Goal: Find specific page/section: Find specific page/section

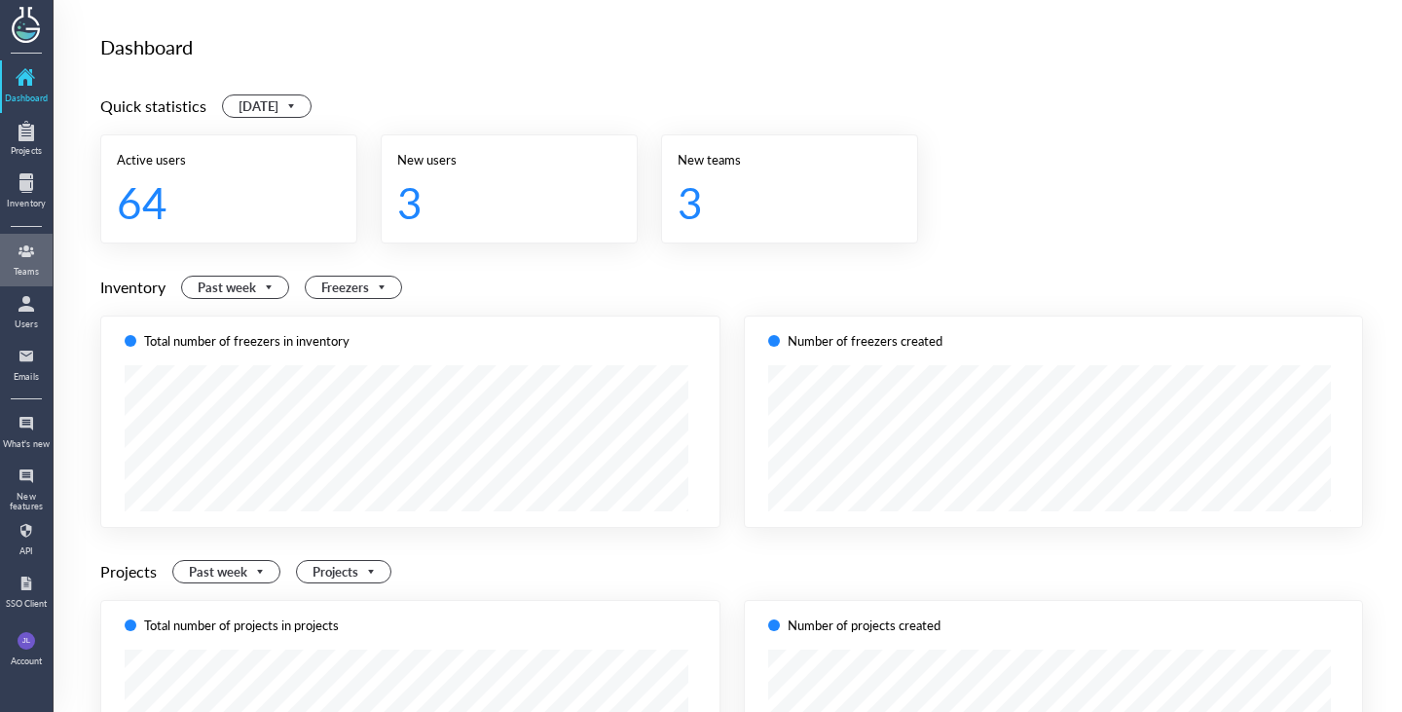
click at [26, 258] on div at bounding box center [26, 251] width 31 height 31
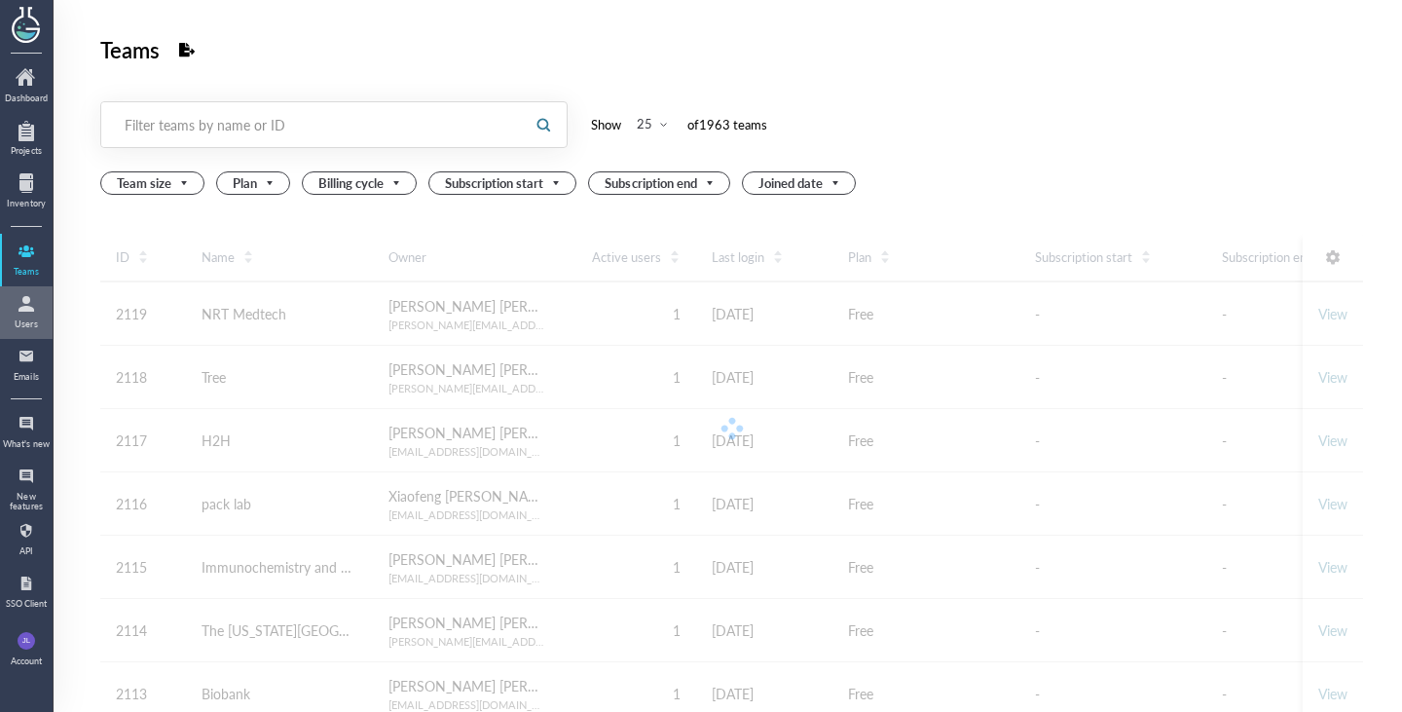
click at [32, 308] on div at bounding box center [26, 303] width 31 height 31
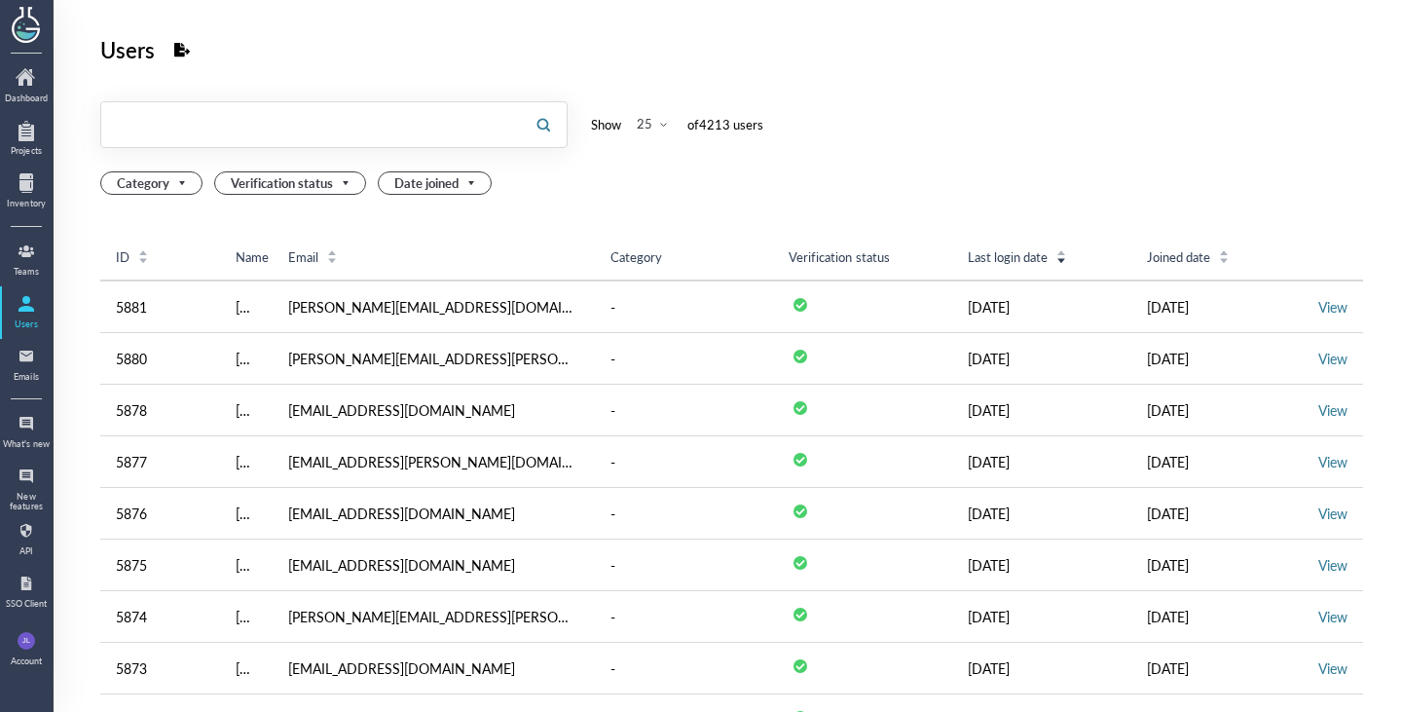
click at [298, 134] on input "text" at bounding box center [310, 124] width 419 height 31
paste input "[EMAIL_ADDRESS][DOMAIN_NAME]"
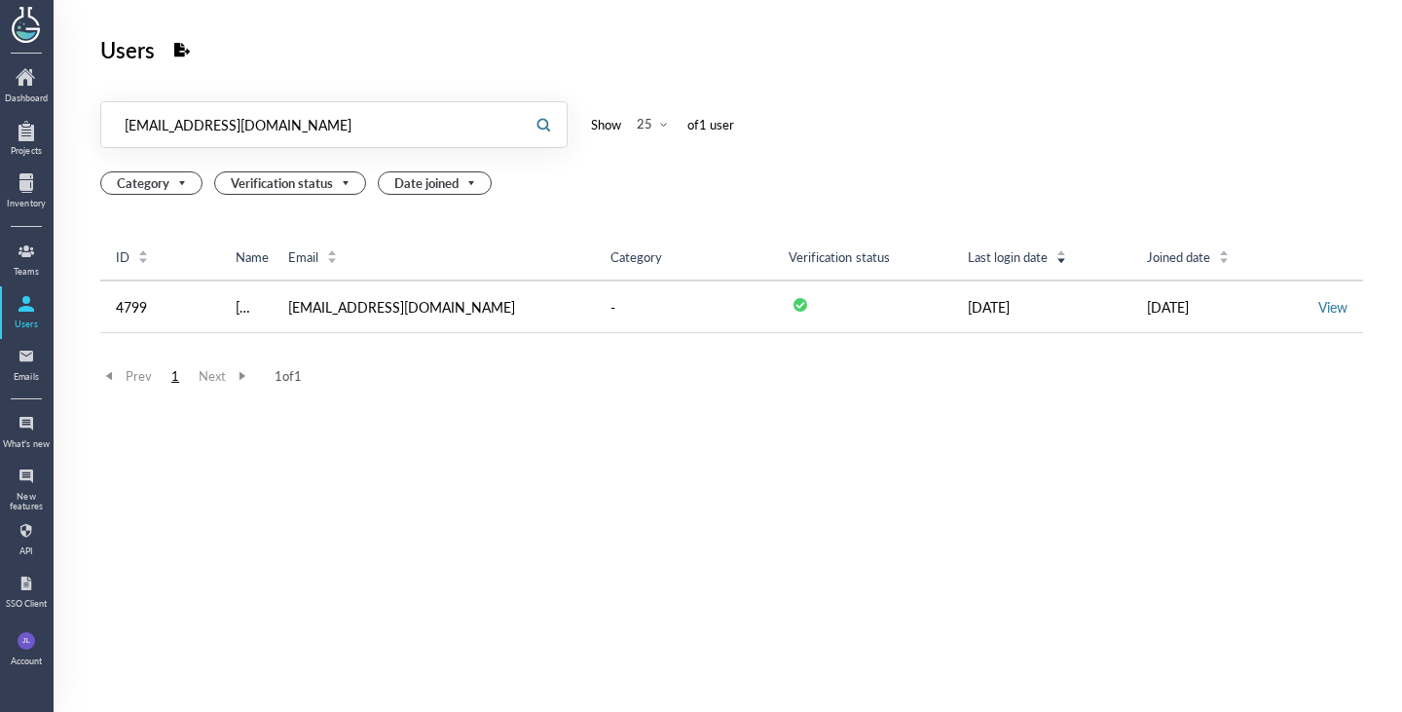
type input "[EMAIL_ADDRESS][DOMAIN_NAME]"
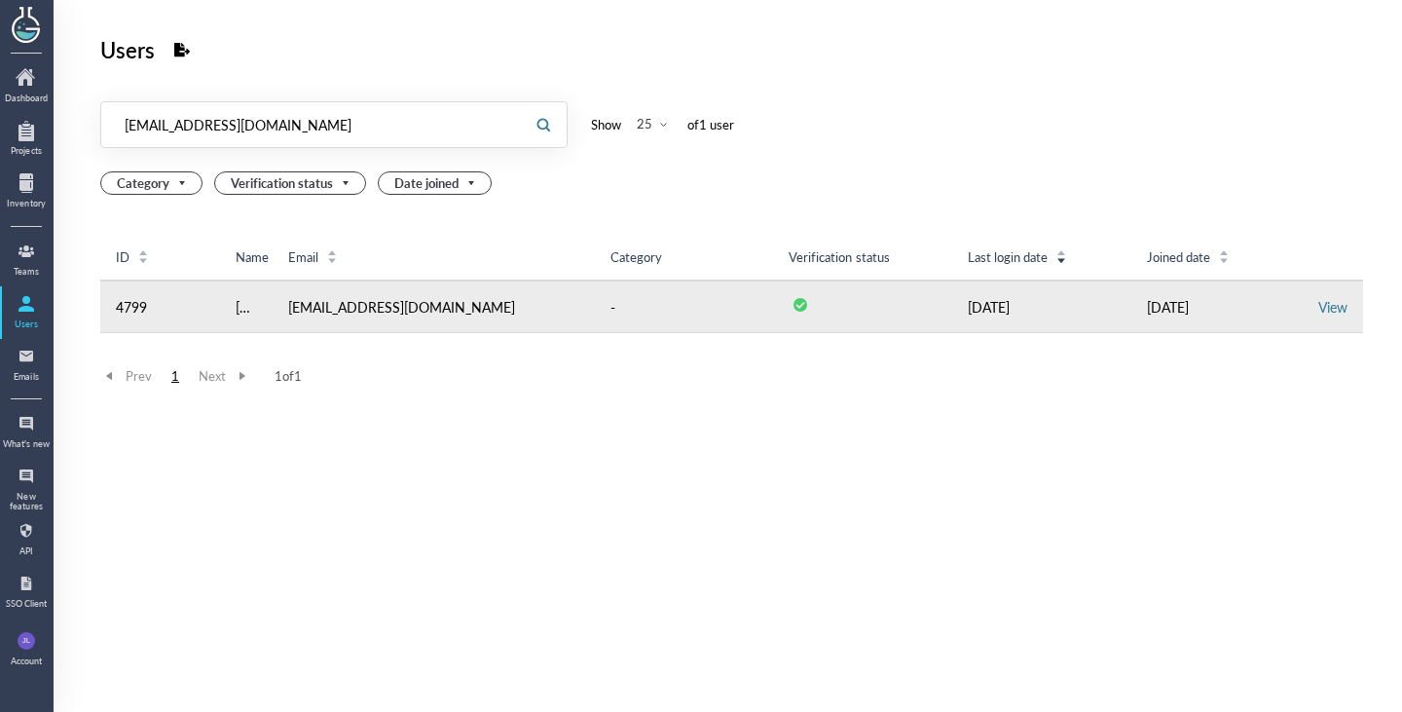
click at [539, 301] on td "[EMAIL_ADDRESS][DOMAIN_NAME]" at bounding box center [434, 306] width 322 height 53
click at [1318, 308] on link "View" at bounding box center [1332, 306] width 29 height 19
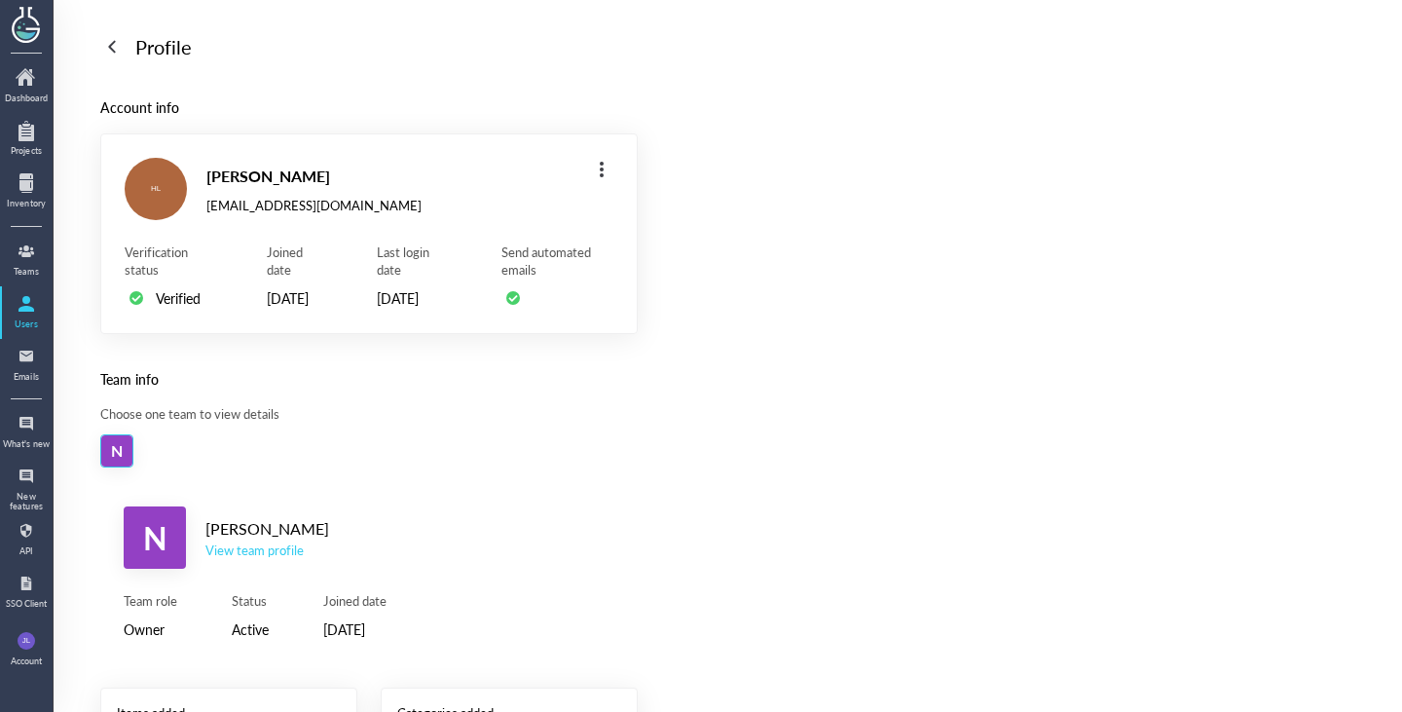
click at [263, 559] on div "View team profile" at bounding box center [267, 550] width 124 height 18
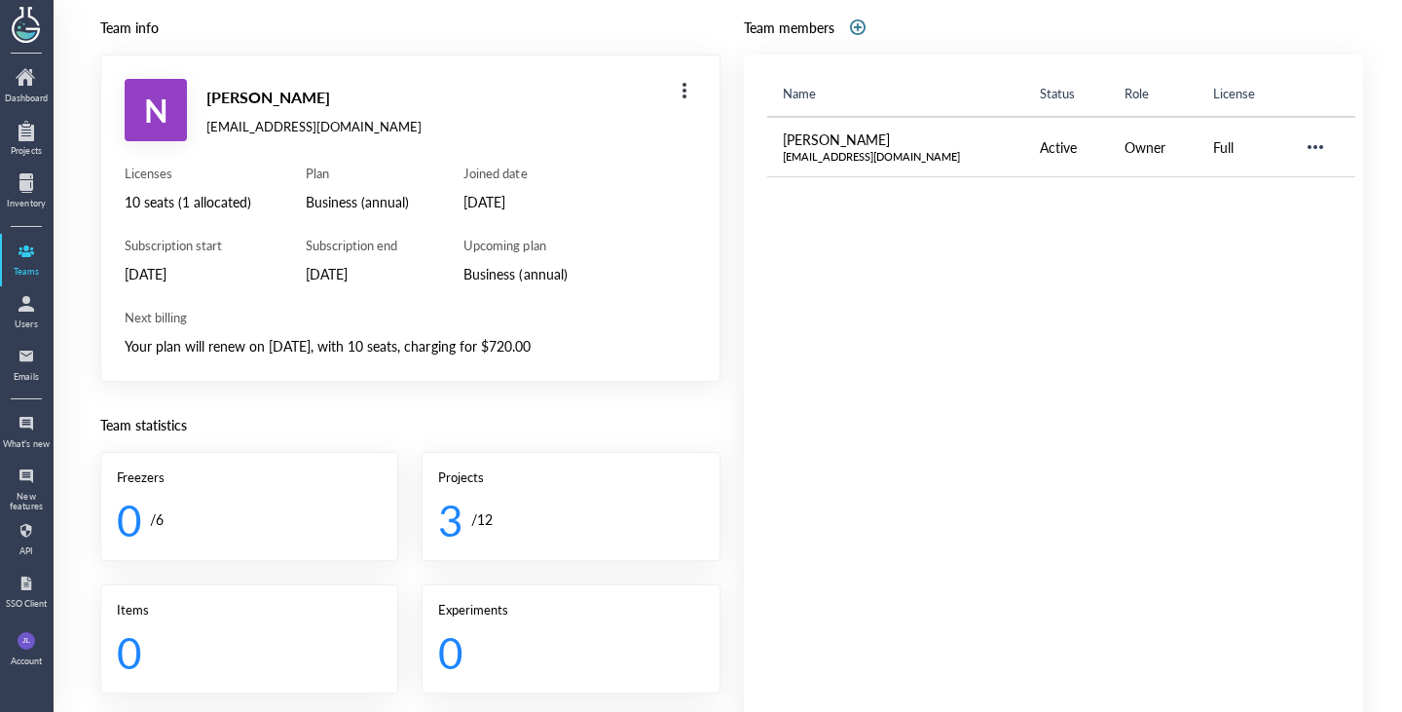
scroll to position [77, 0]
